Goal: Transaction & Acquisition: Book appointment/travel/reservation

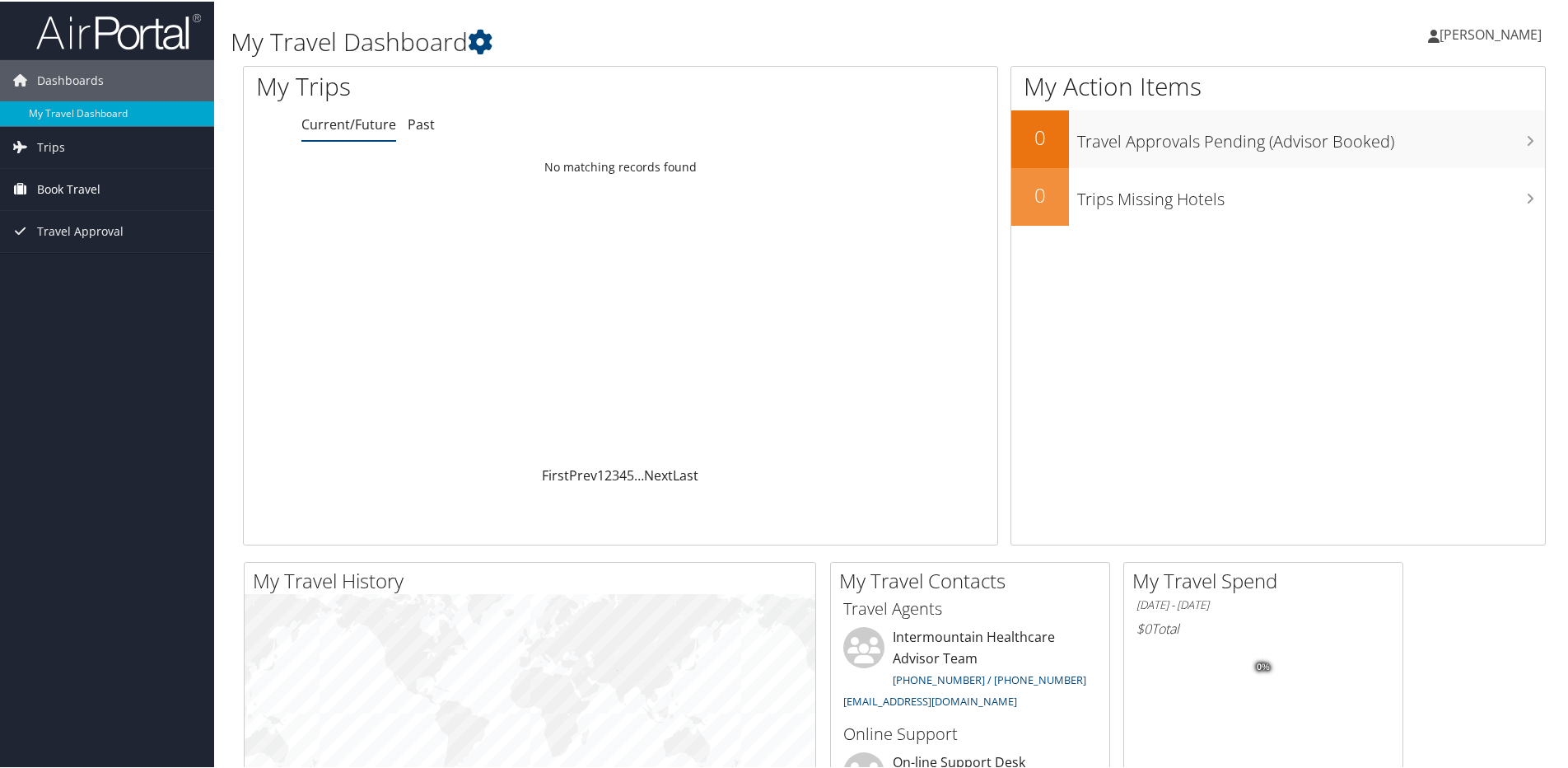
click at [67, 196] on span "Book Travel" at bounding box center [69, 187] width 63 height 41
click at [88, 270] on link "Book/Manage Online Trips" at bounding box center [107, 271] width 214 height 25
click at [124, 226] on link "Agent Booking Request" at bounding box center [107, 221] width 214 height 25
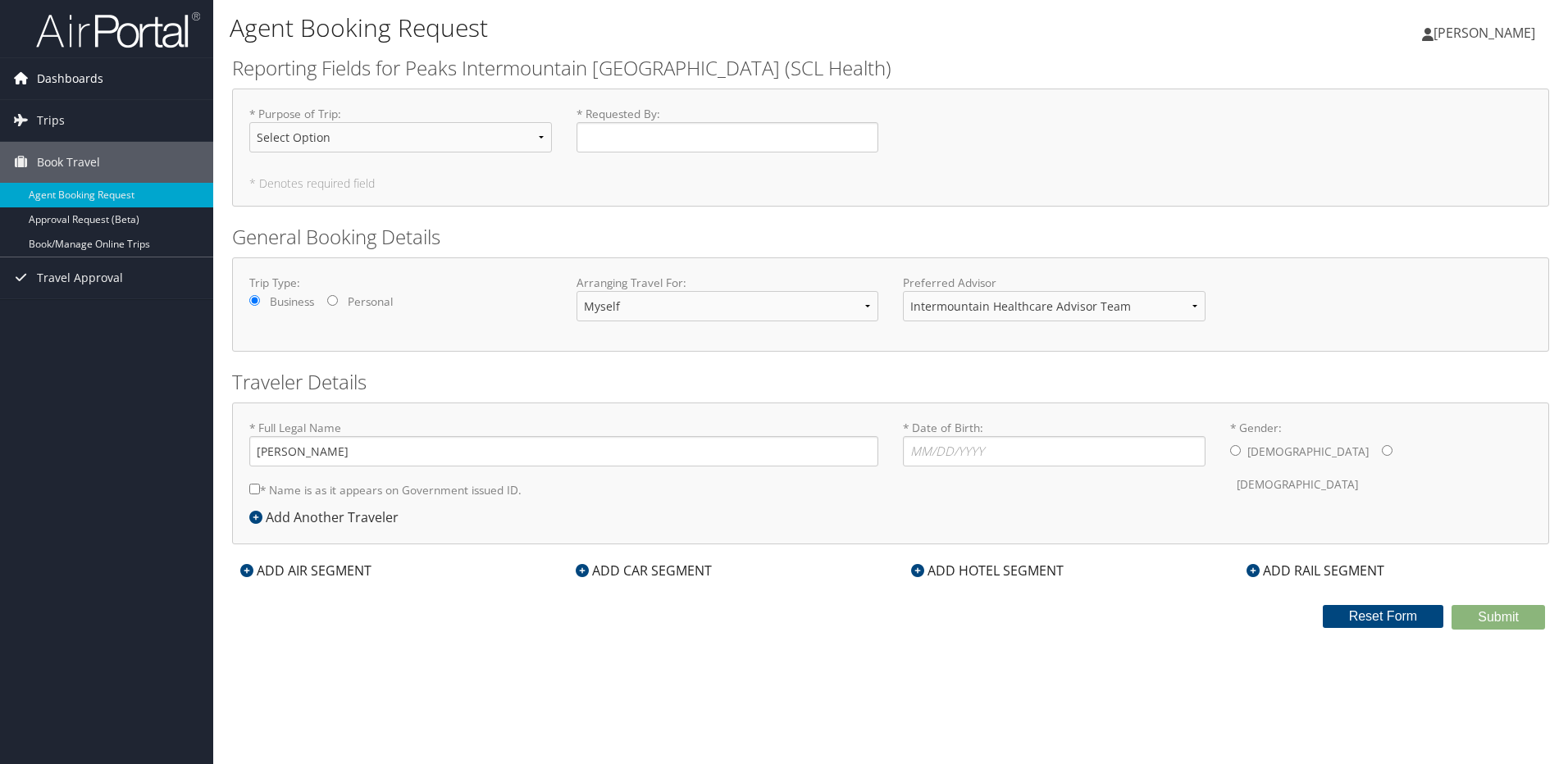
click at [61, 86] on span "Dashboards" at bounding box center [71, 78] width 67 height 41
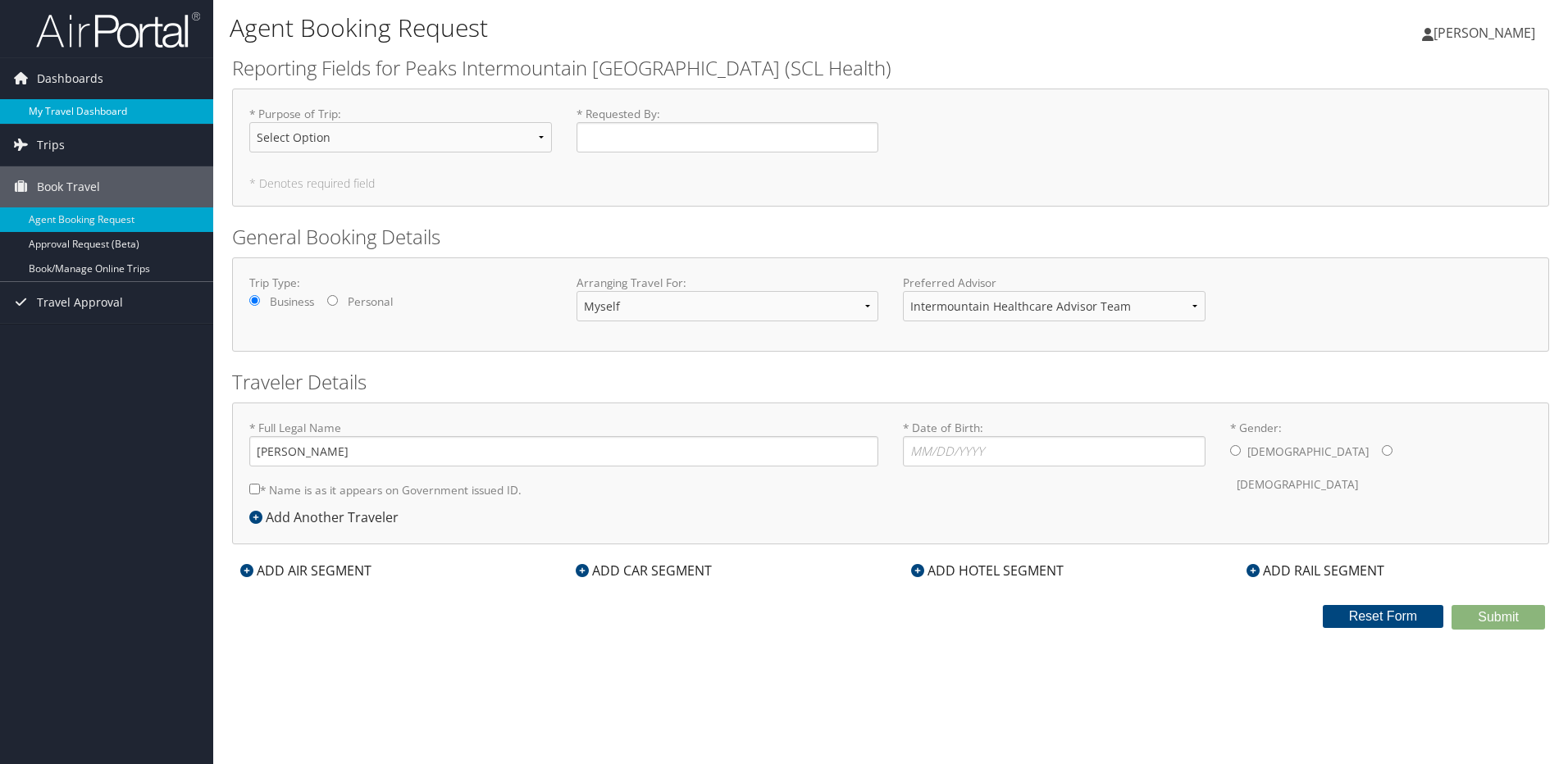
click at [112, 108] on link "My Travel Dashboard" at bounding box center [106, 112] width 213 height 25
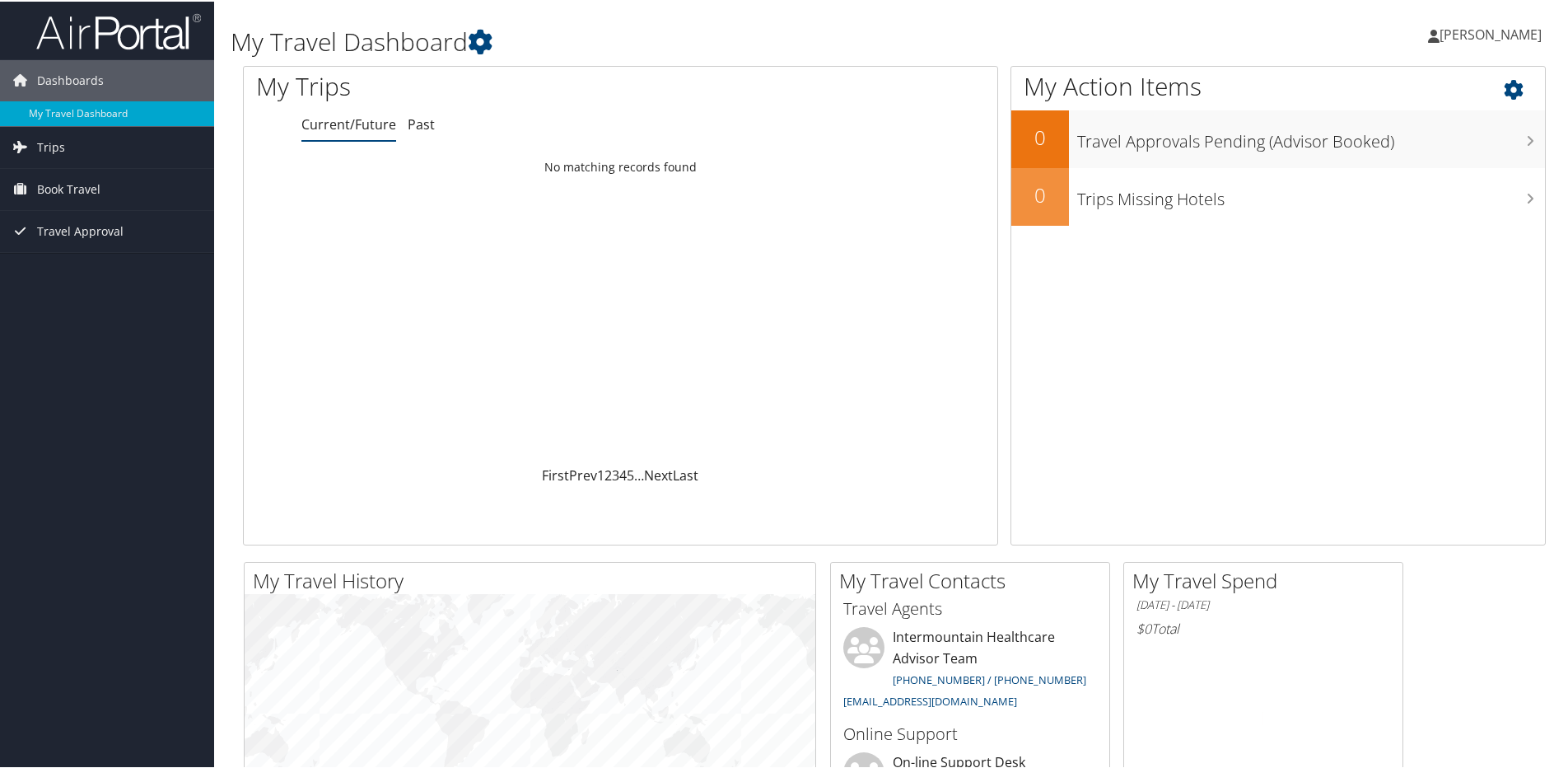
scroll to position [493, 0]
click at [49, 146] on span "Trips" at bounding box center [51, 145] width 28 height 41
click at [67, 266] on span "Book Travel" at bounding box center [69, 261] width 63 height 41
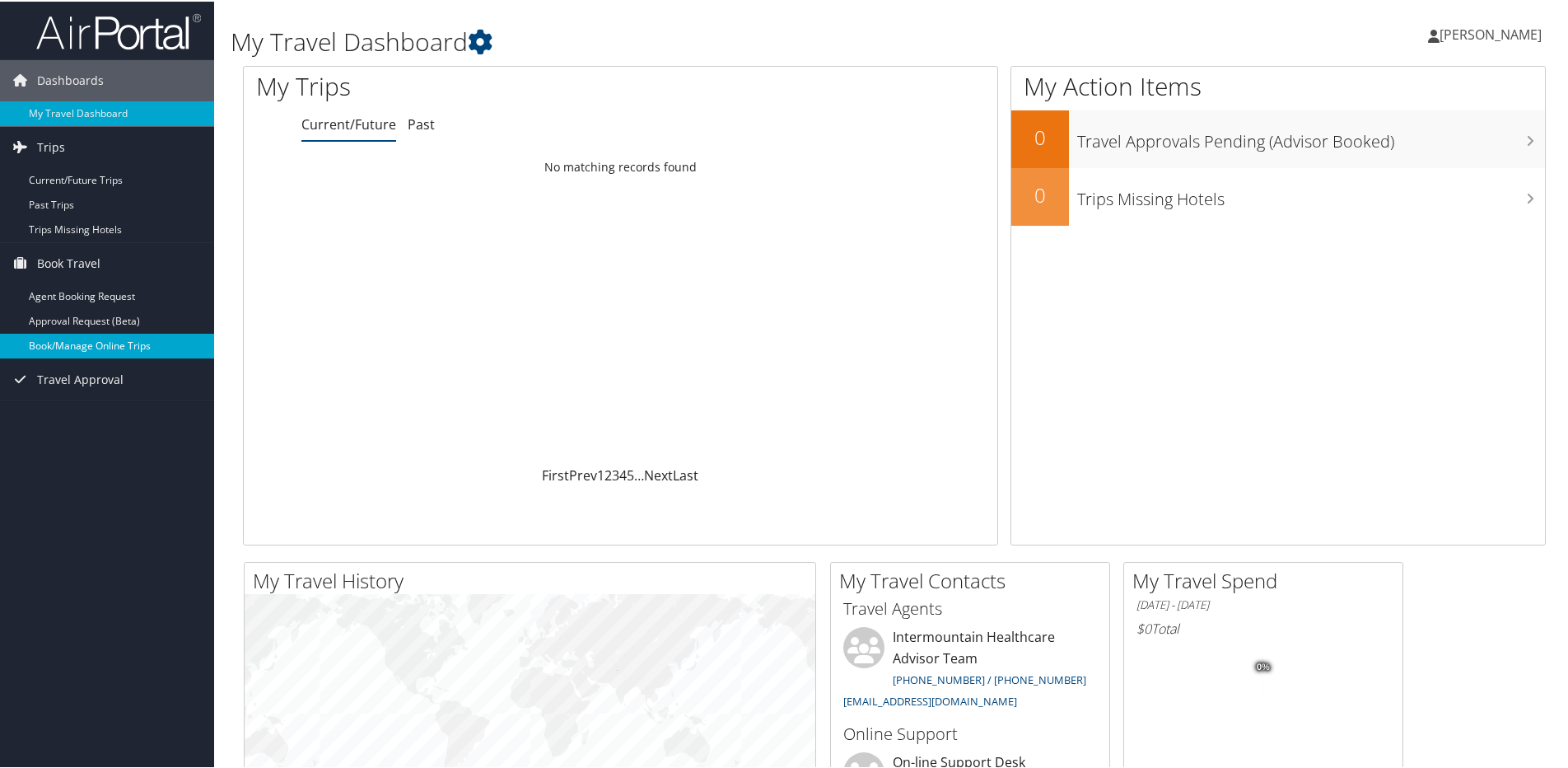
click at [86, 345] on link "Book/Manage Online Trips" at bounding box center [107, 345] width 214 height 25
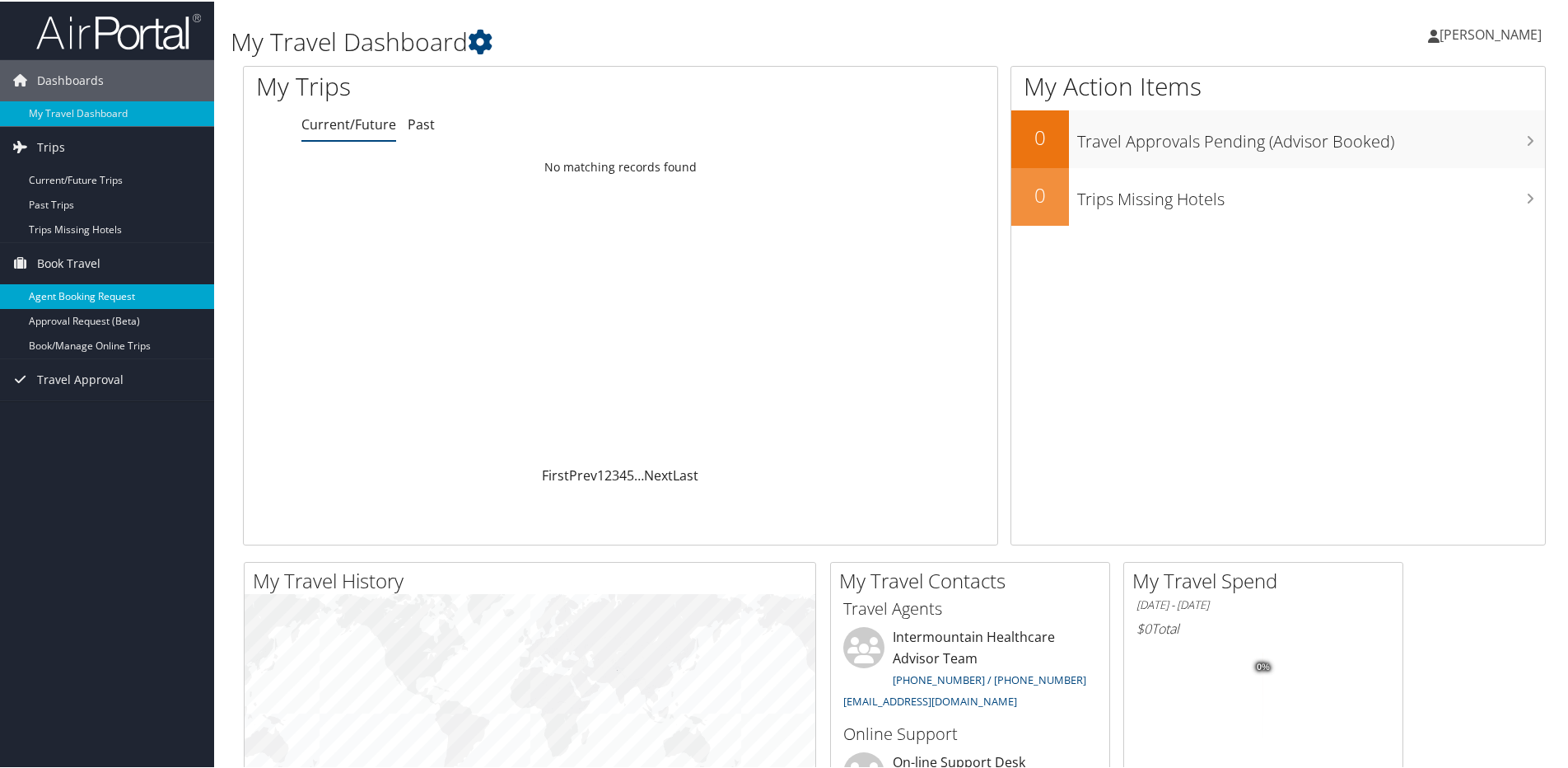
click at [92, 301] on link "Agent Booking Request" at bounding box center [107, 295] width 214 height 25
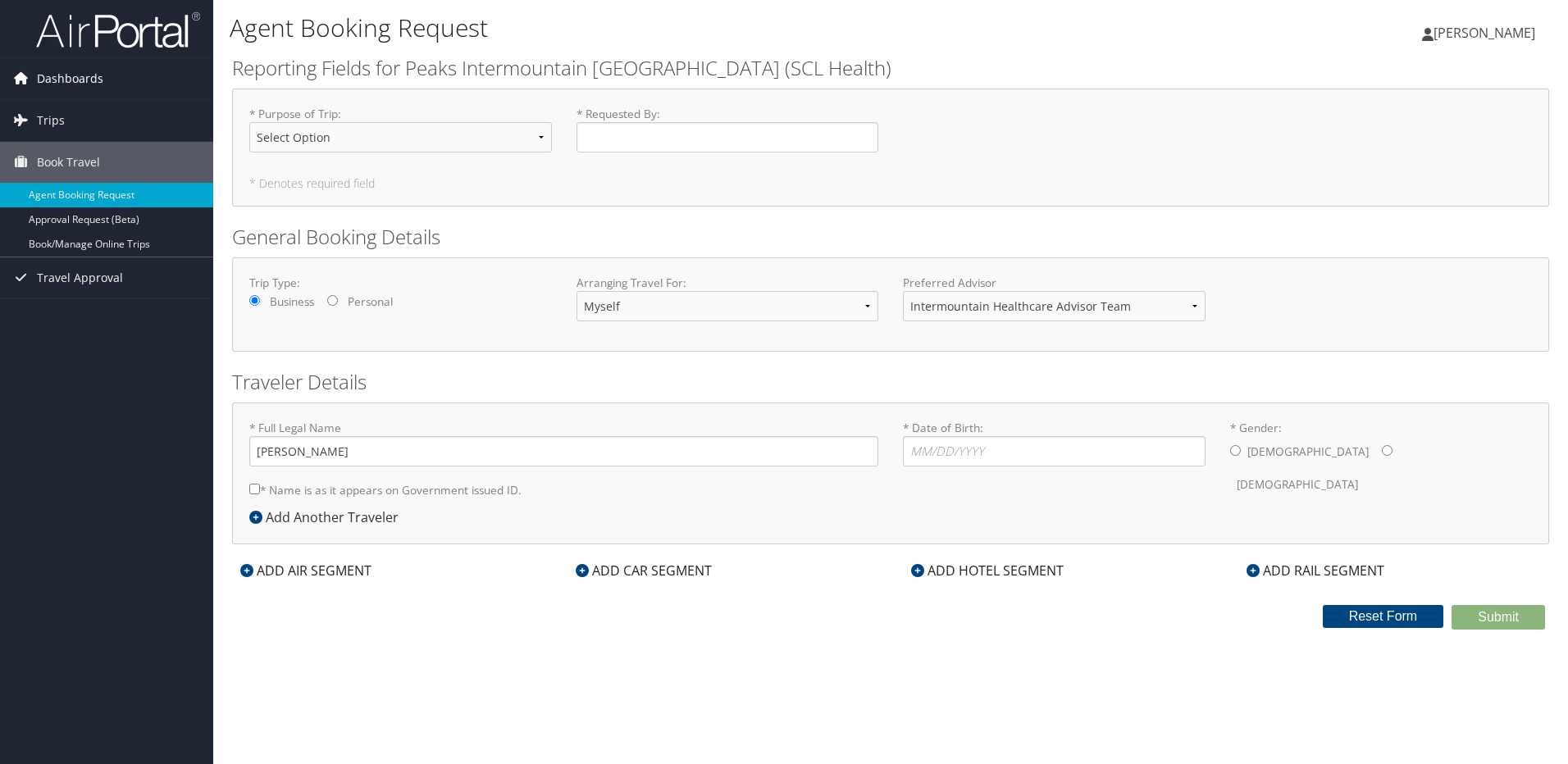
drag, startPoint x: 65, startPoint y: 80, endPoint x: 66, endPoint y: 89, distance: 9.1
click at [66, 80] on span "Dashboards" at bounding box center [71, 78] width 67 height 41
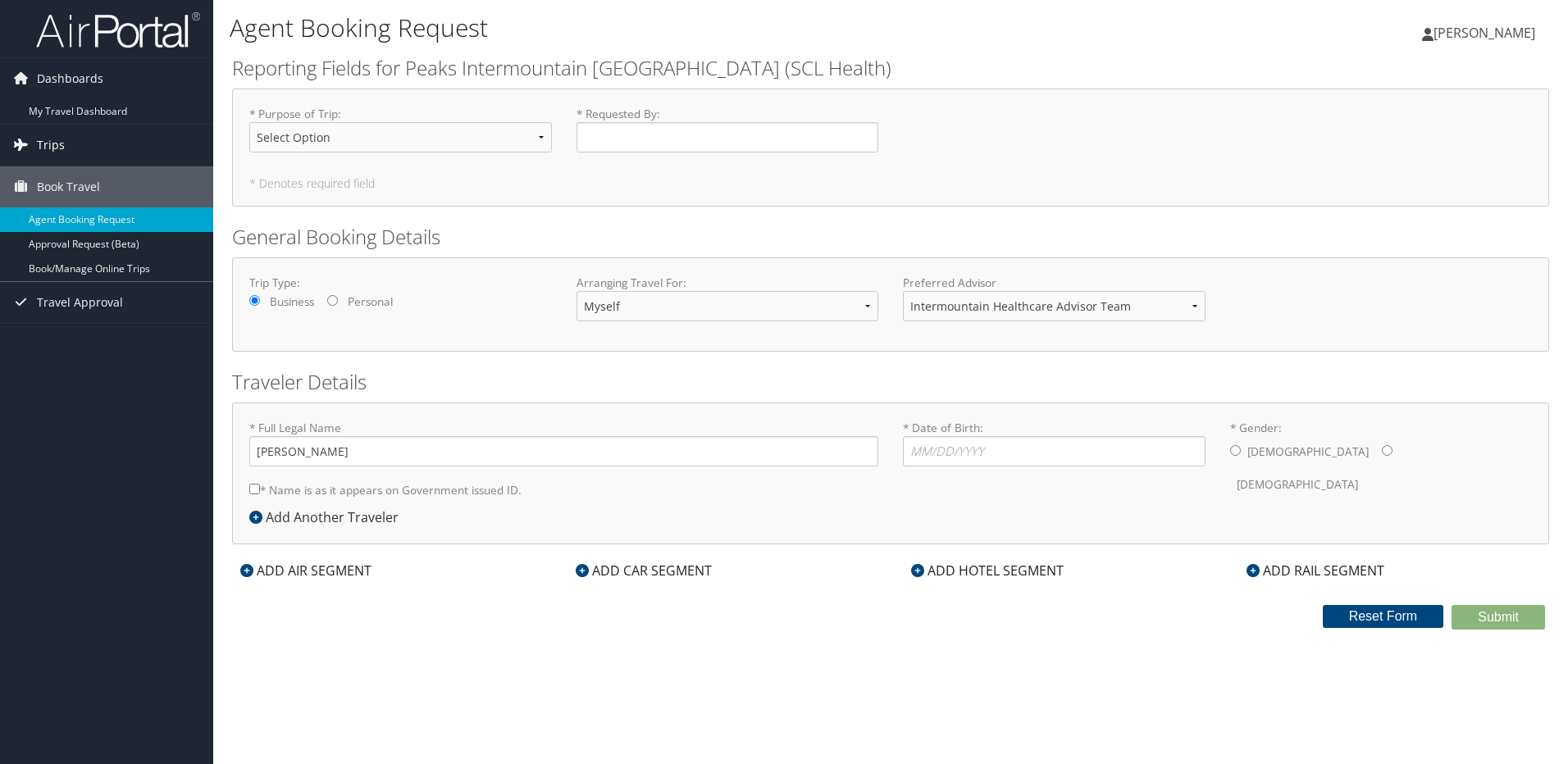
drag, startPoint x: 75, startPoint y: 111, endPoint x: 151, endPoint y: 162, distance: 91.5
click at [75, 111] on link "My Travel Dashboard" at bounding box center [106, 112] width 213 height 25
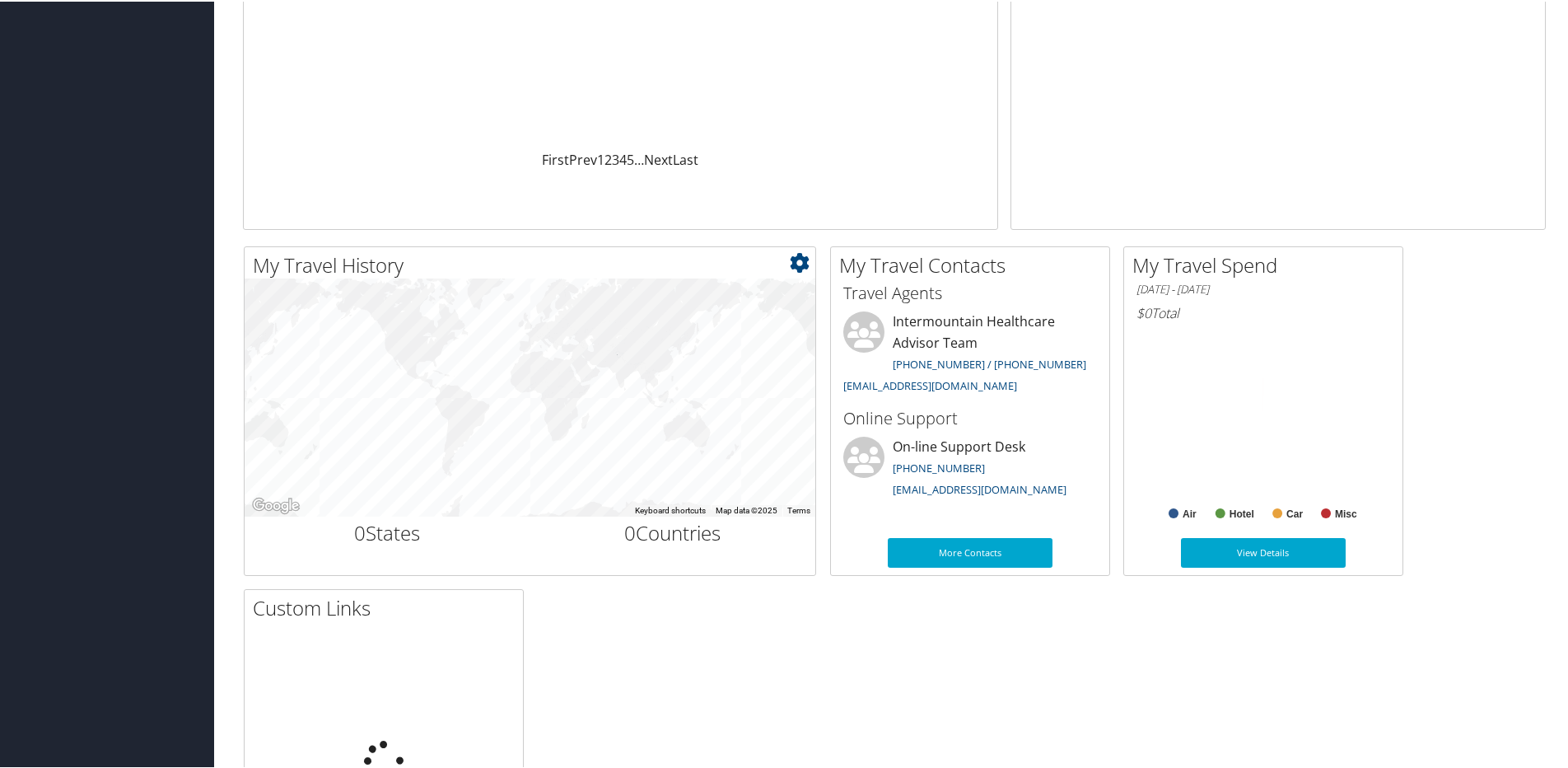
scroll to position [329, 0]
